Goal: Obtain resource: Download file/media

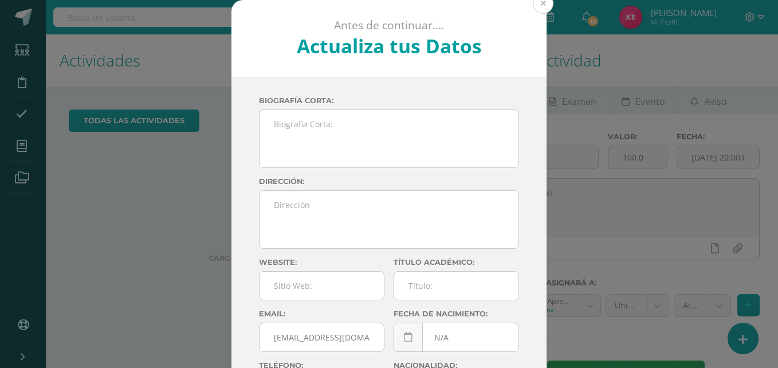
click at [543, 5] on button at bounding box center [543, 3] width 21 height 21
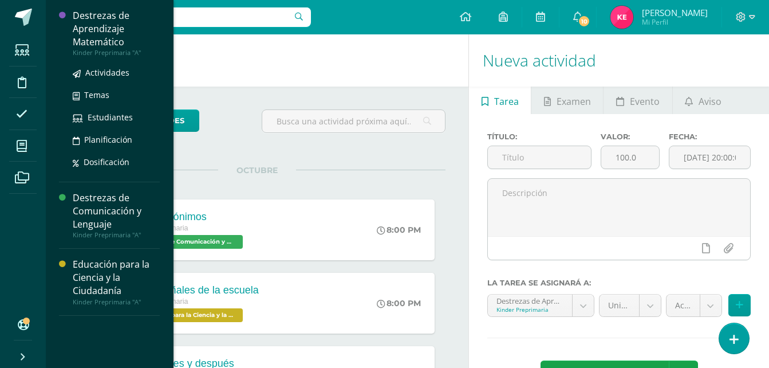
click at [129, 20] on div "Destrezas de Aprendizaje Matemático" at bounding box center [116, 29] width 87 height 40
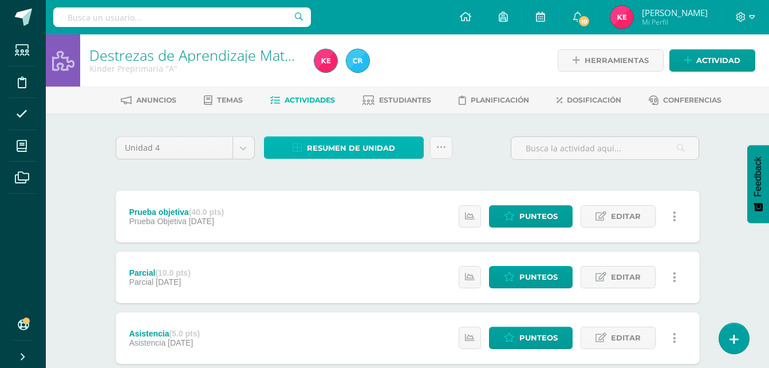
click at [398, 150] on link "Resumen de unidad" at bounding box center [344, 147] width 160 height 22
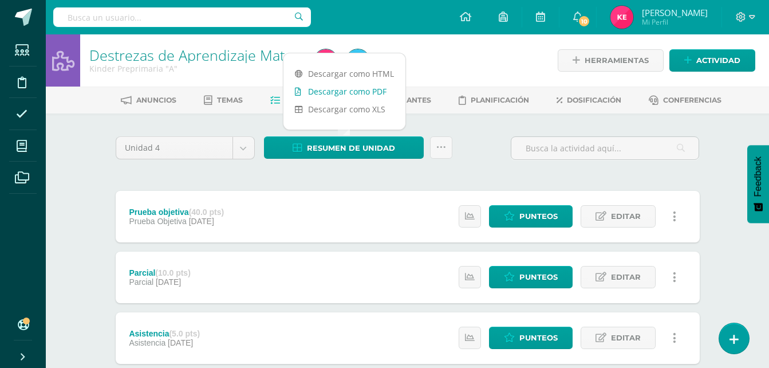
click at [370, 87] on link "Descargar como PDF" at bounding box center [345, 91] width 122 height 18
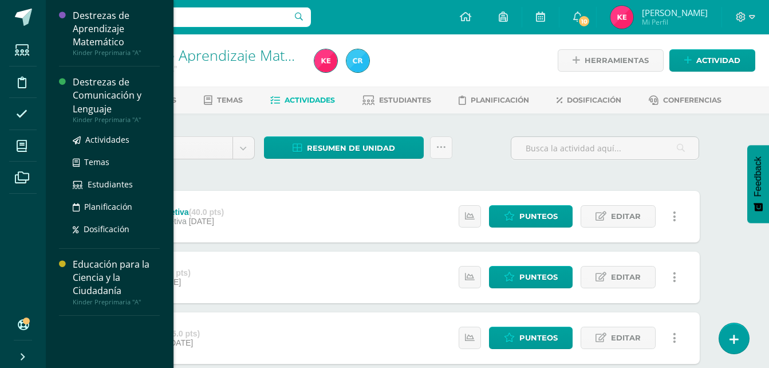
click at [111, 93] on div "Destrezas de Comunicación y Lenguaje" at bounding box center [116, 96] width 87 height 40
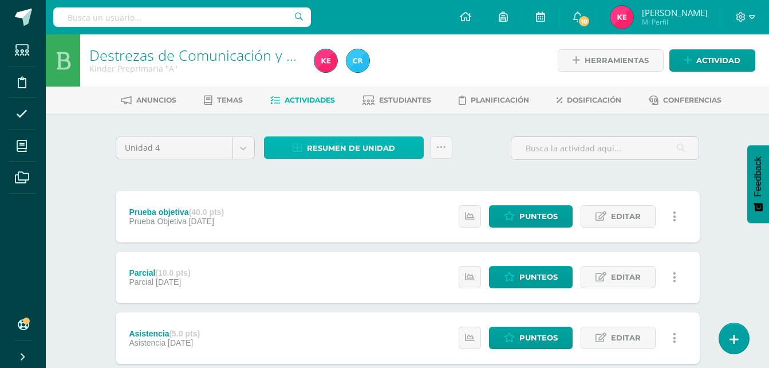
click at [375, 150] on span "Resumen de unidad" at bounding box center [351, 147] width 88 height 21
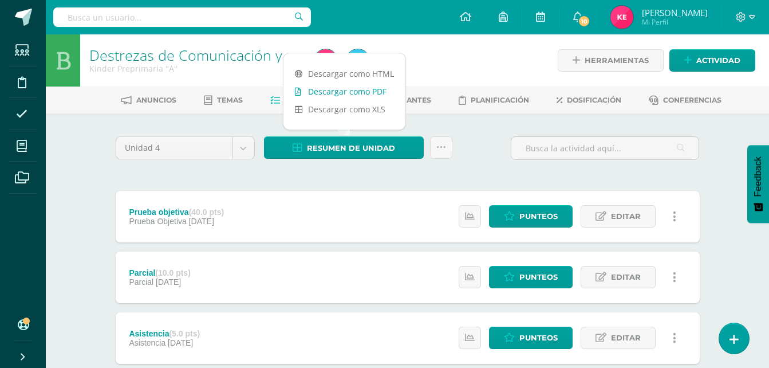
click at [368, 87] on link "Descargar como PDF" at bounding box center [345, 91] width 122 height 18
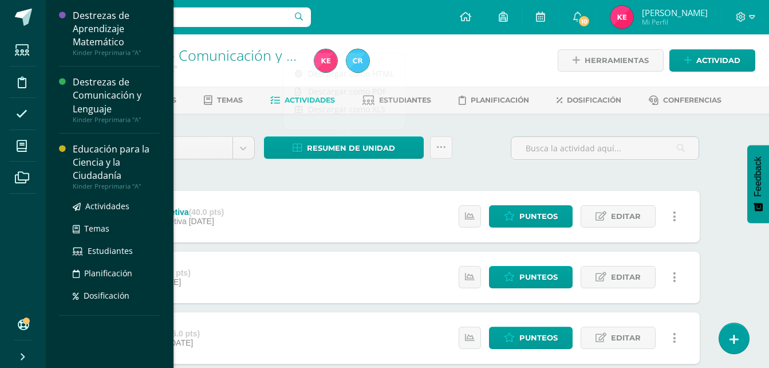
click at [88, 152] on div "Educación para la Ciencia y la Ciudadanía" at bounding box center [116, 163] width 87 height 40
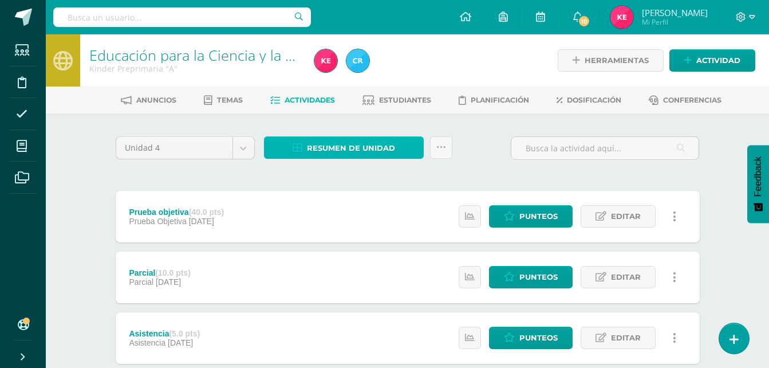
click at [371, 147] on span "Resumen de unidad" at bounding box center [351, 147] width 88 height 21
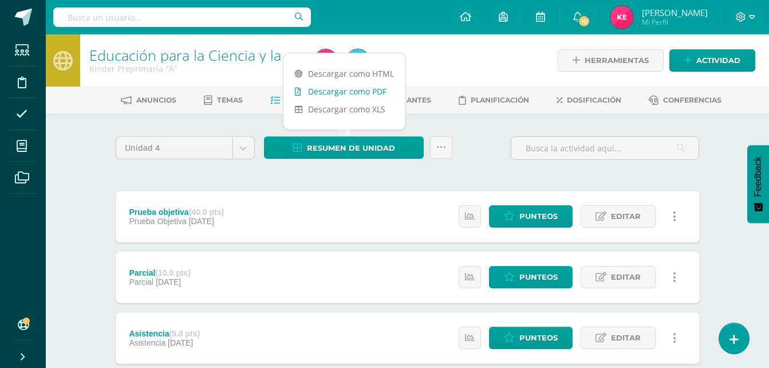
click at [360, 94] on link "Descargar como PDF" at bounding box center [345, 91] width 122 height 18
